Goal: Task Accomplishment & Management: Manage account settings

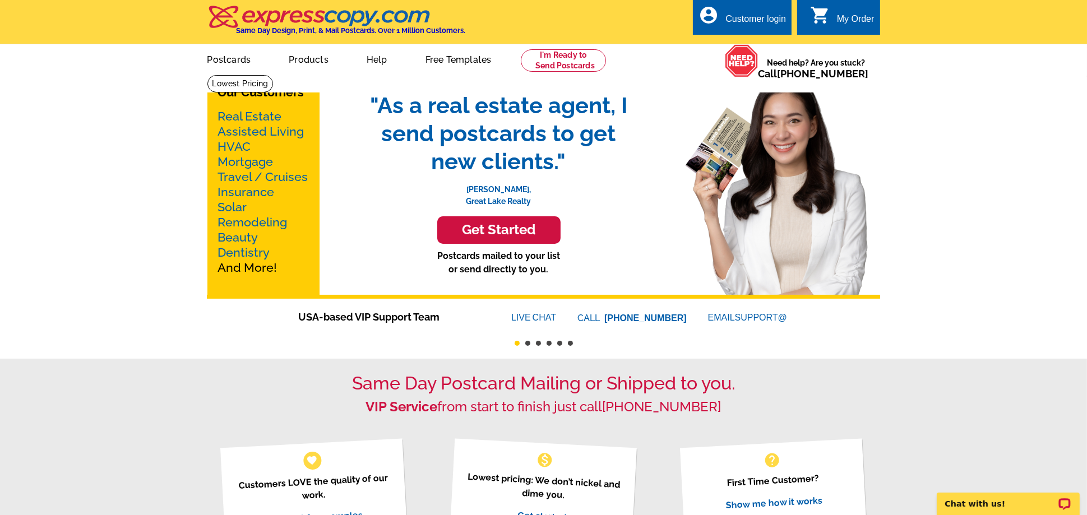
click at [763, 18] on div "Customer login" at bounding box center [755, 22] width 61 height 16
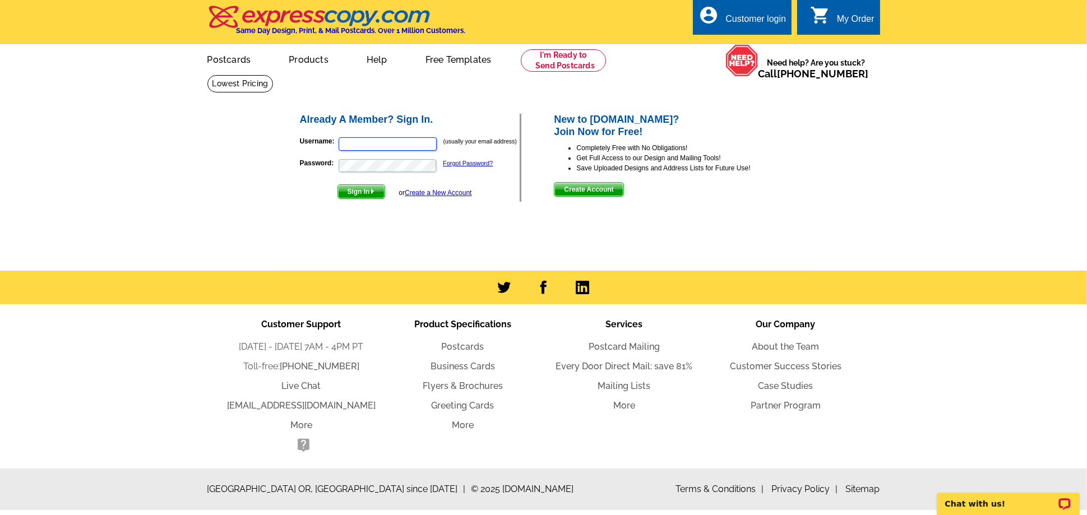
type input "[PERSON_NAME][EMAIL_ADDRESS][DOMAIN_NAME]"
click at [371, 198] on div "Already A Member? Sign In. Username: [PERSON_NAME][EMAIL_ADDRESS][DOMAIN_NAME] …" at bounding box center [411, 158] width 222 height 88
click at [371, 192] on img "submit" at bounding box center [372, 191] width 5 height 5
